Goal: Information Seeking & Learning: Learn about a topic

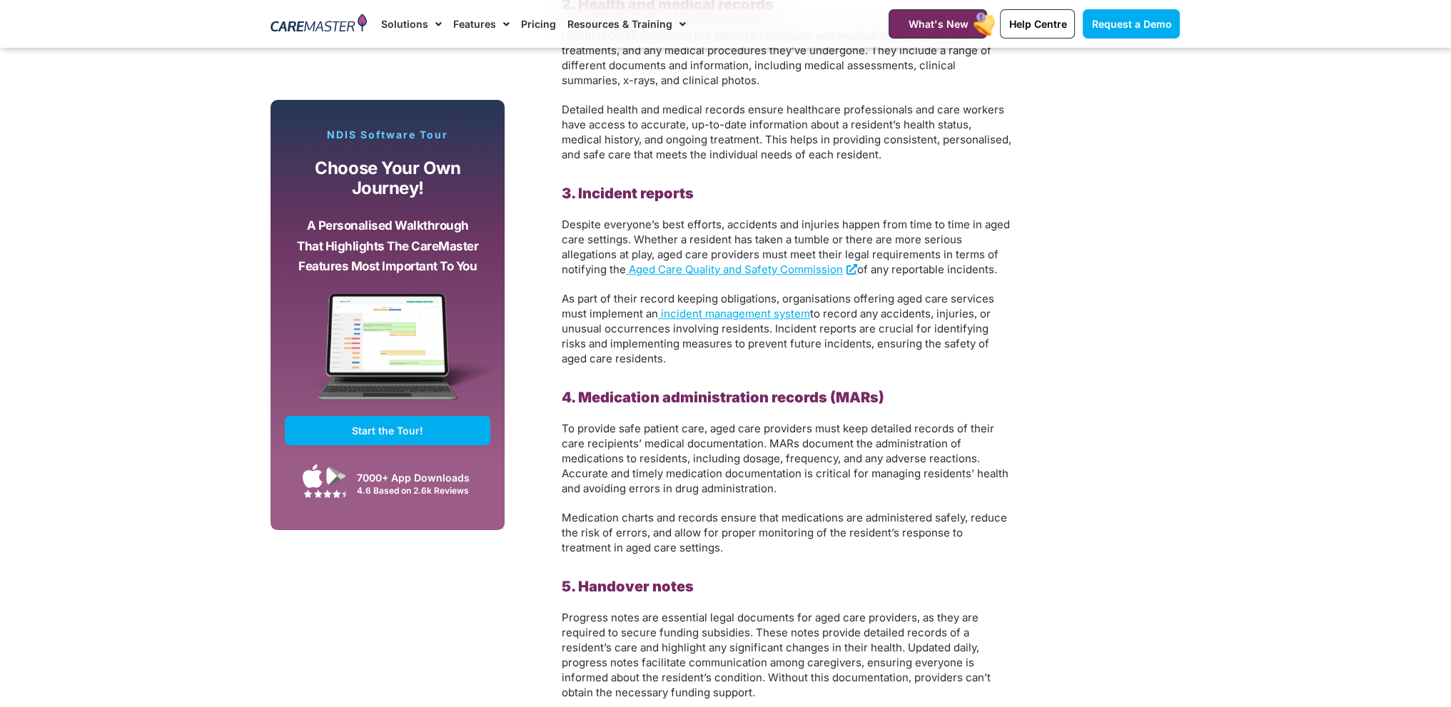
scroll to position [1855, 0]
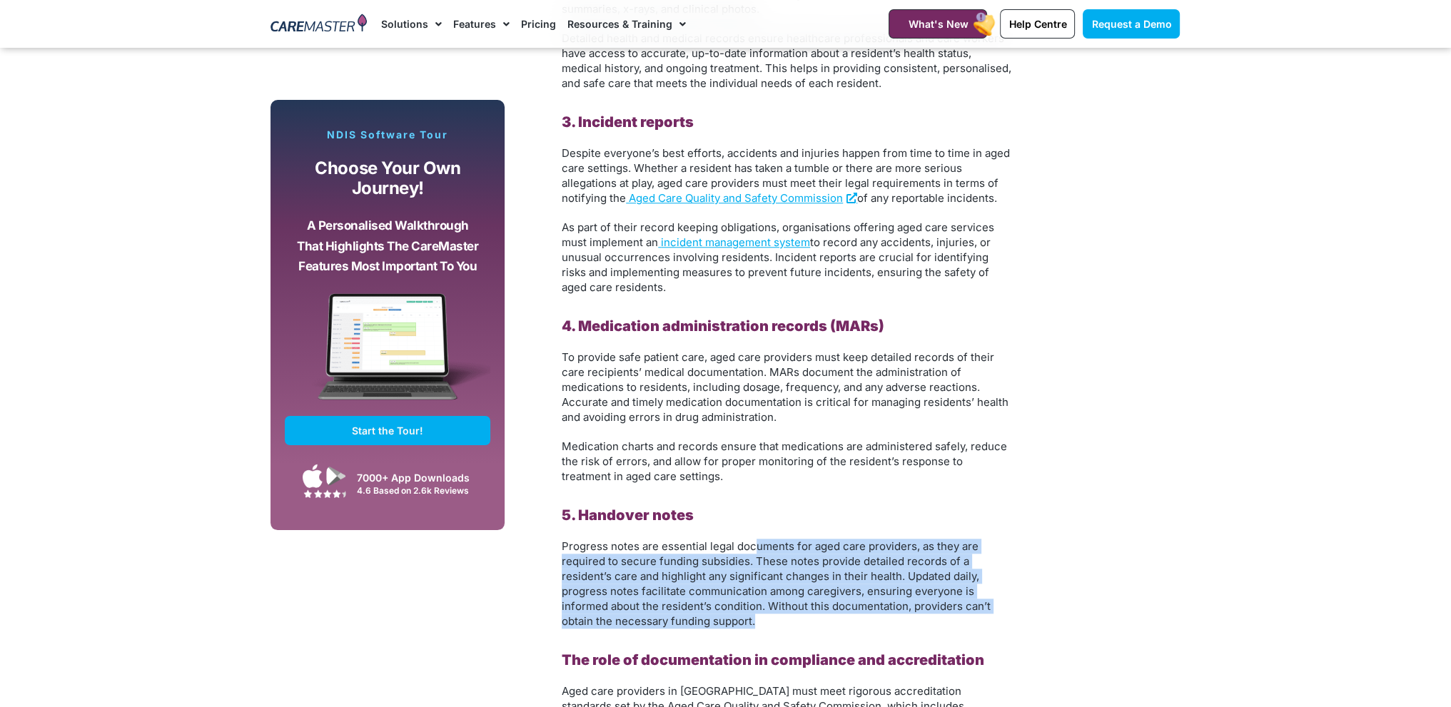
drag, startPoint x: 753, startPoint y: 542, endPoint x: 999, endPoint y: 621, distance: 258.4
click at [999, 621] on p "Progress notes are essential legal documents for aged care providers, as they a…" at bounding box center [787, 584] width 450 height 90
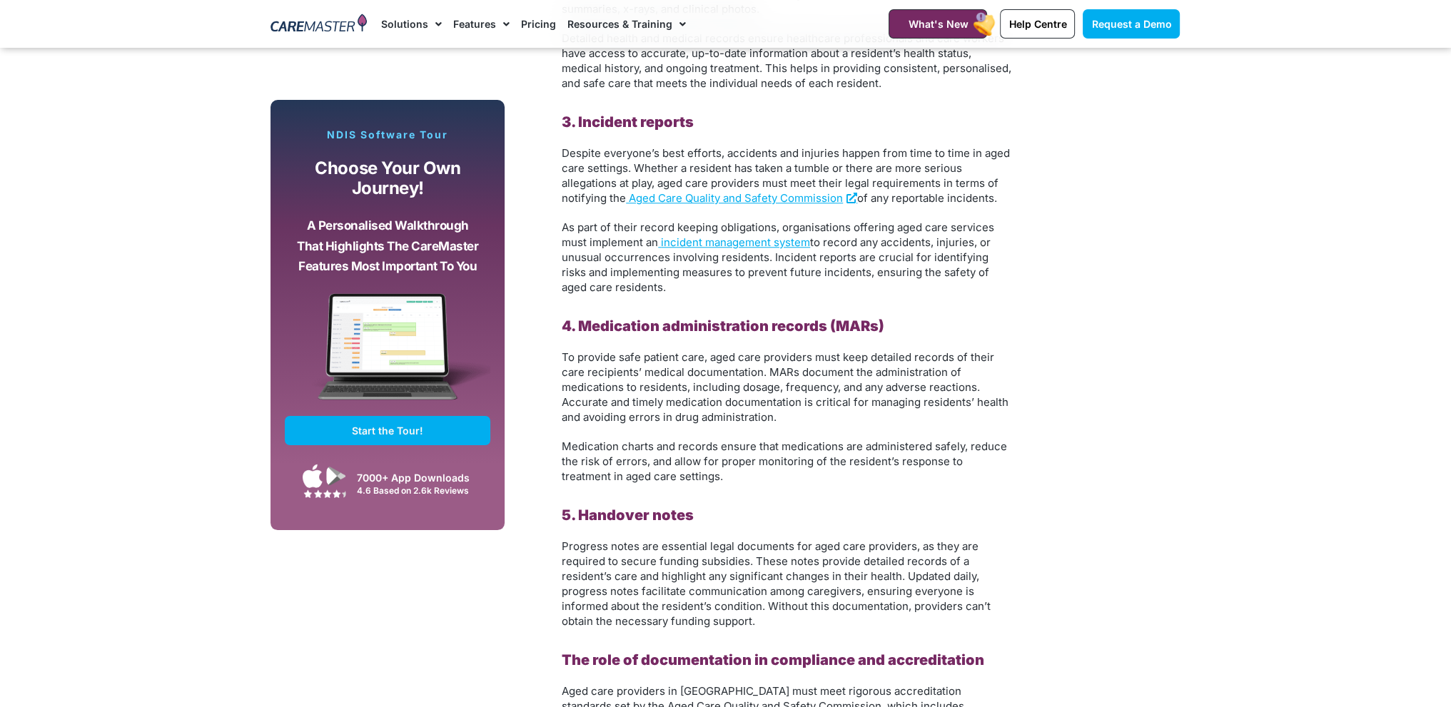
click at [1098, 663] on div "Subscribe, Connect, Learn, Grow: Our Monthly Newsletter Delivers Care Industry …" at bounding box center [725, 300] width 923 height 1918
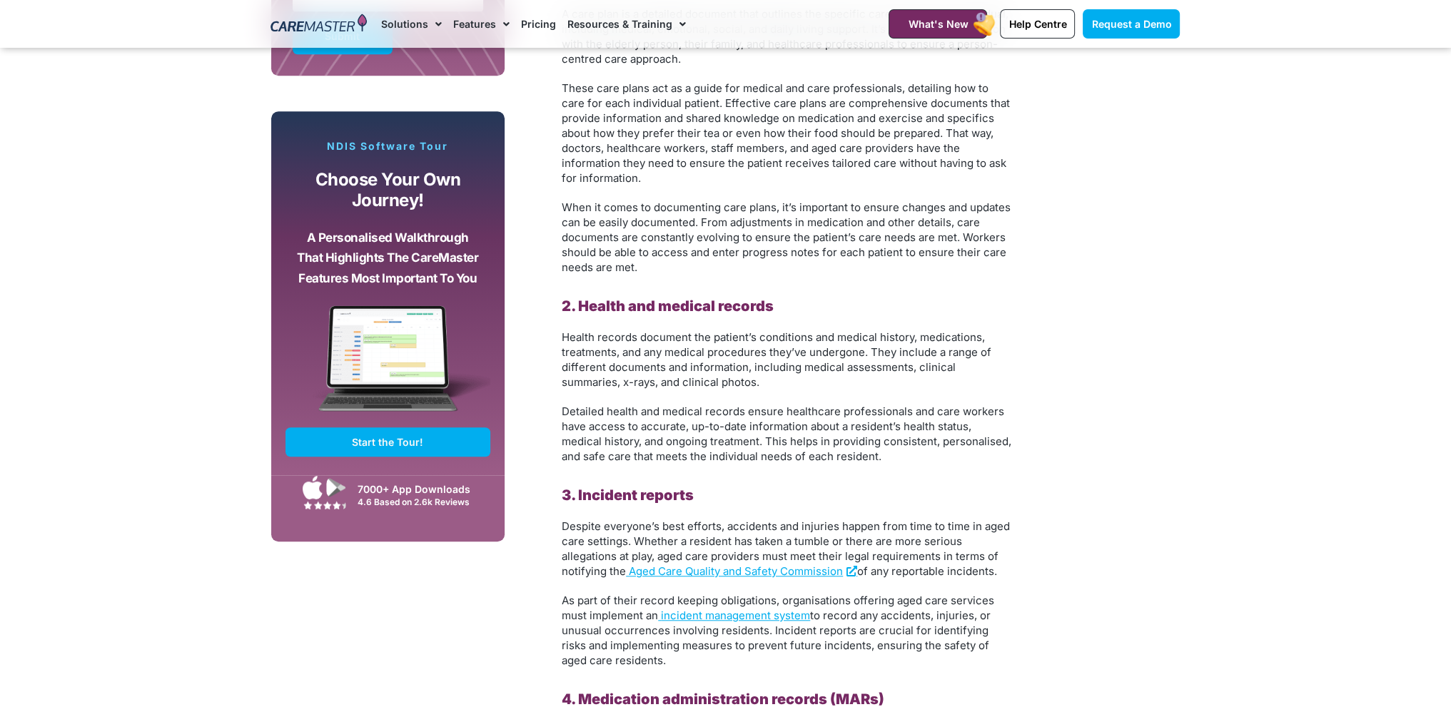
scroll to position [1427, 0]
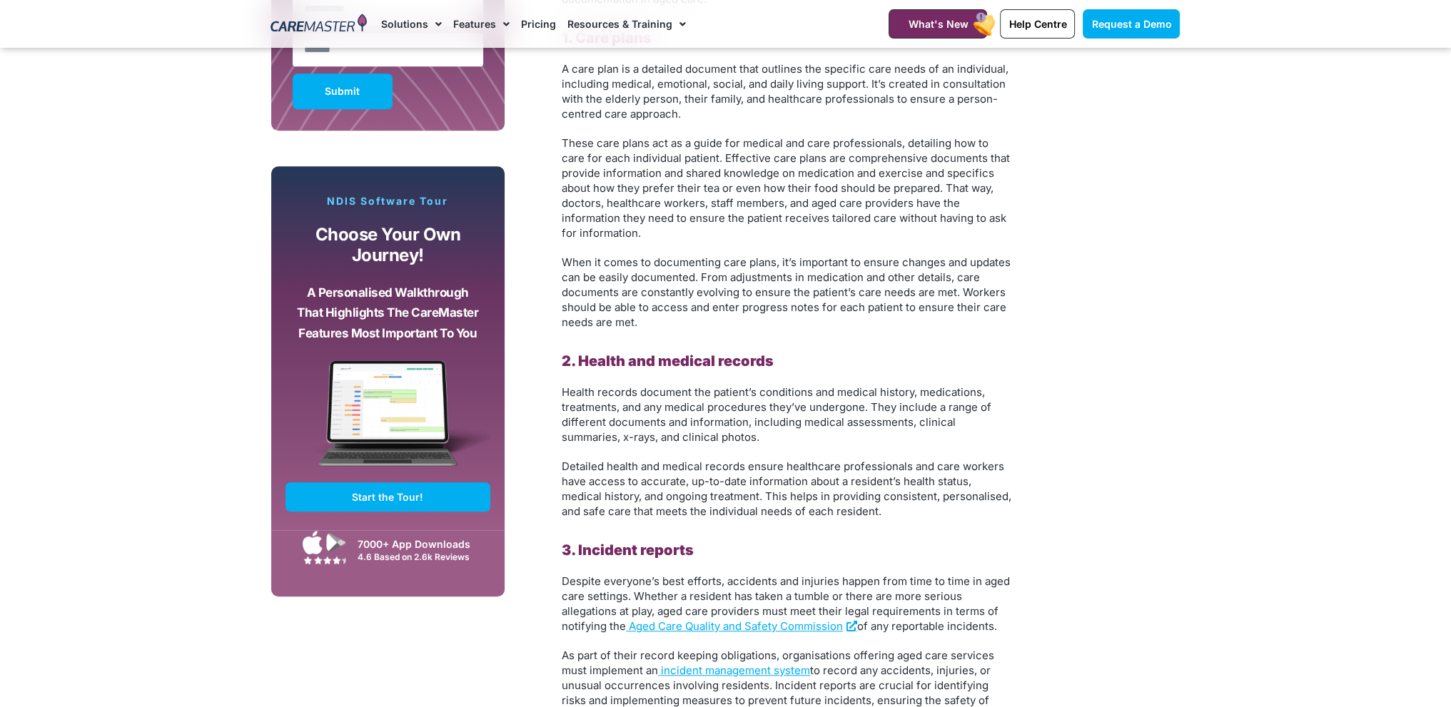
click at [526, 21] on link "Pricing" at bounding box center [538, 24] width 35 height 48
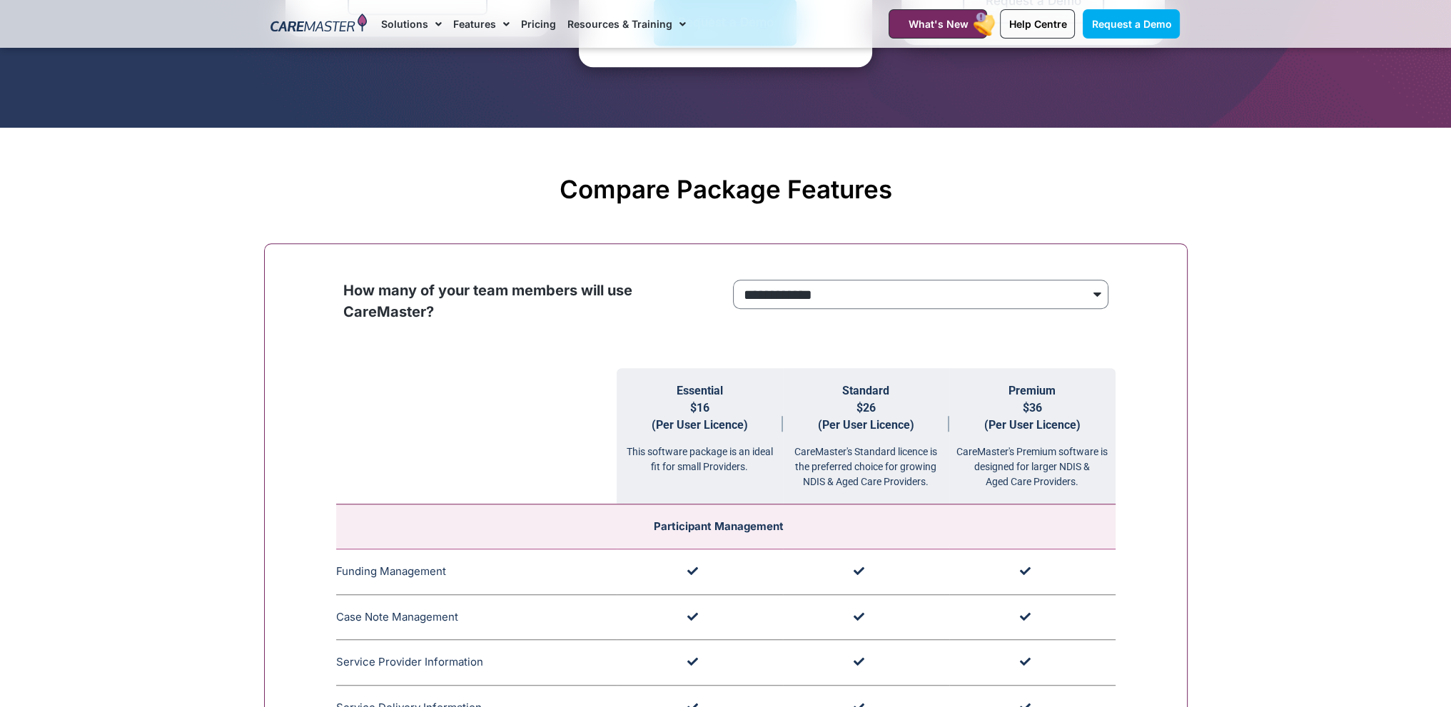
scroll to position [1213, 0]
